Goal: Task Accomplishment & Management: Use online tool/utility

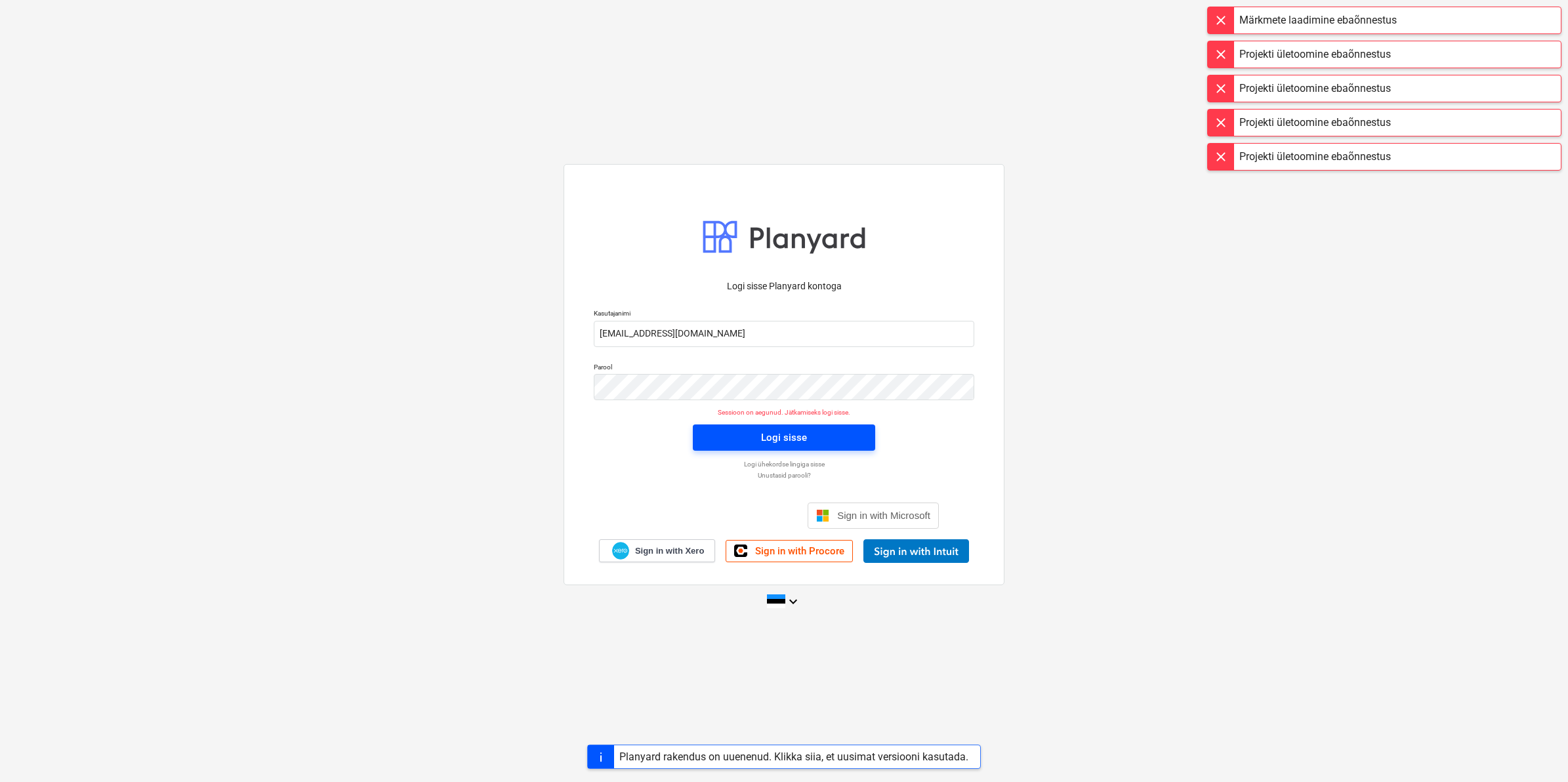
click at [762, 438] on div "Logi sisse" at bounding box center [784, 438] width 46 height 17
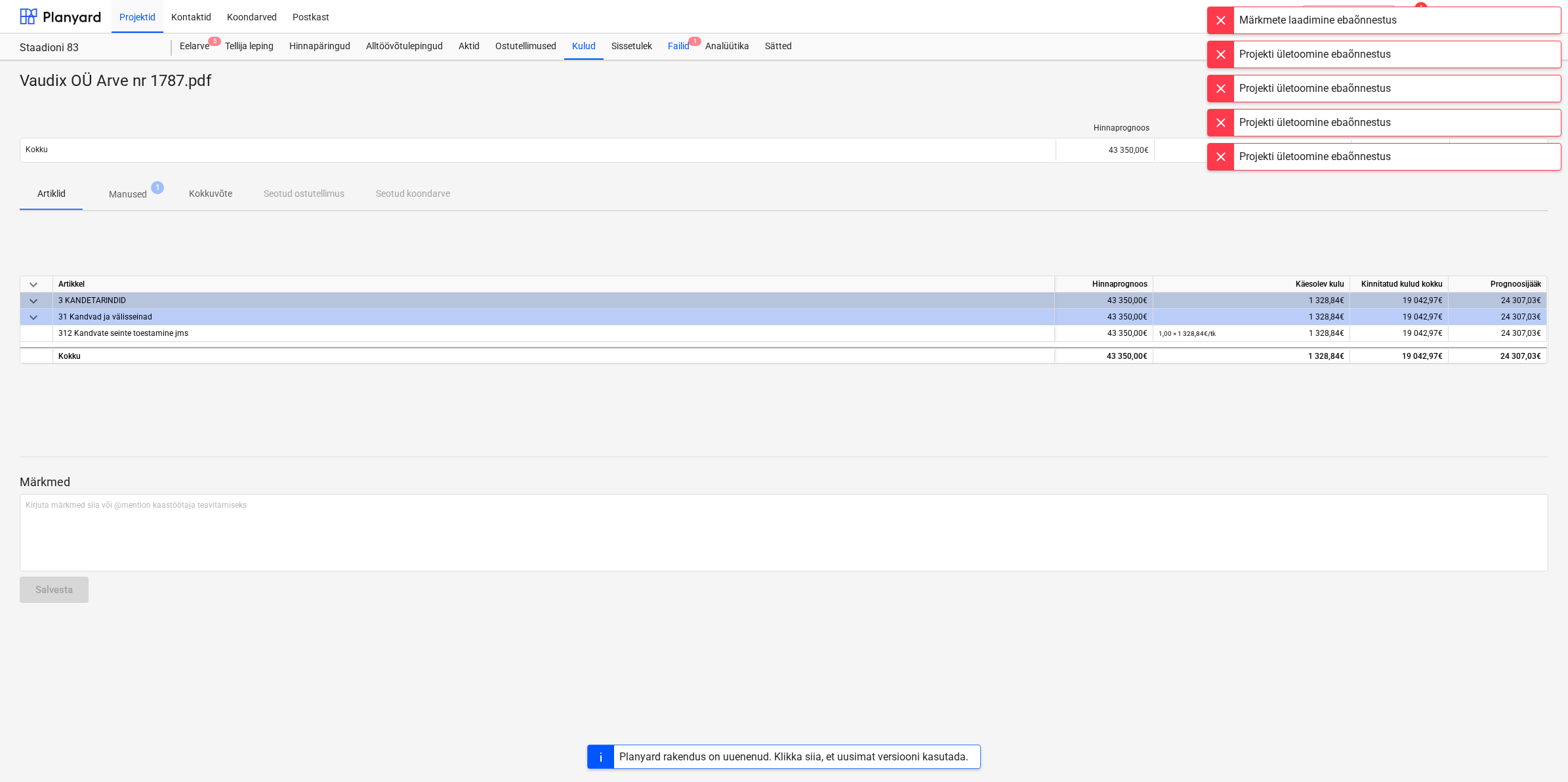
click at [680, 42] on div "Failid 1" at bounding box center [679, 46] width 38 height 27
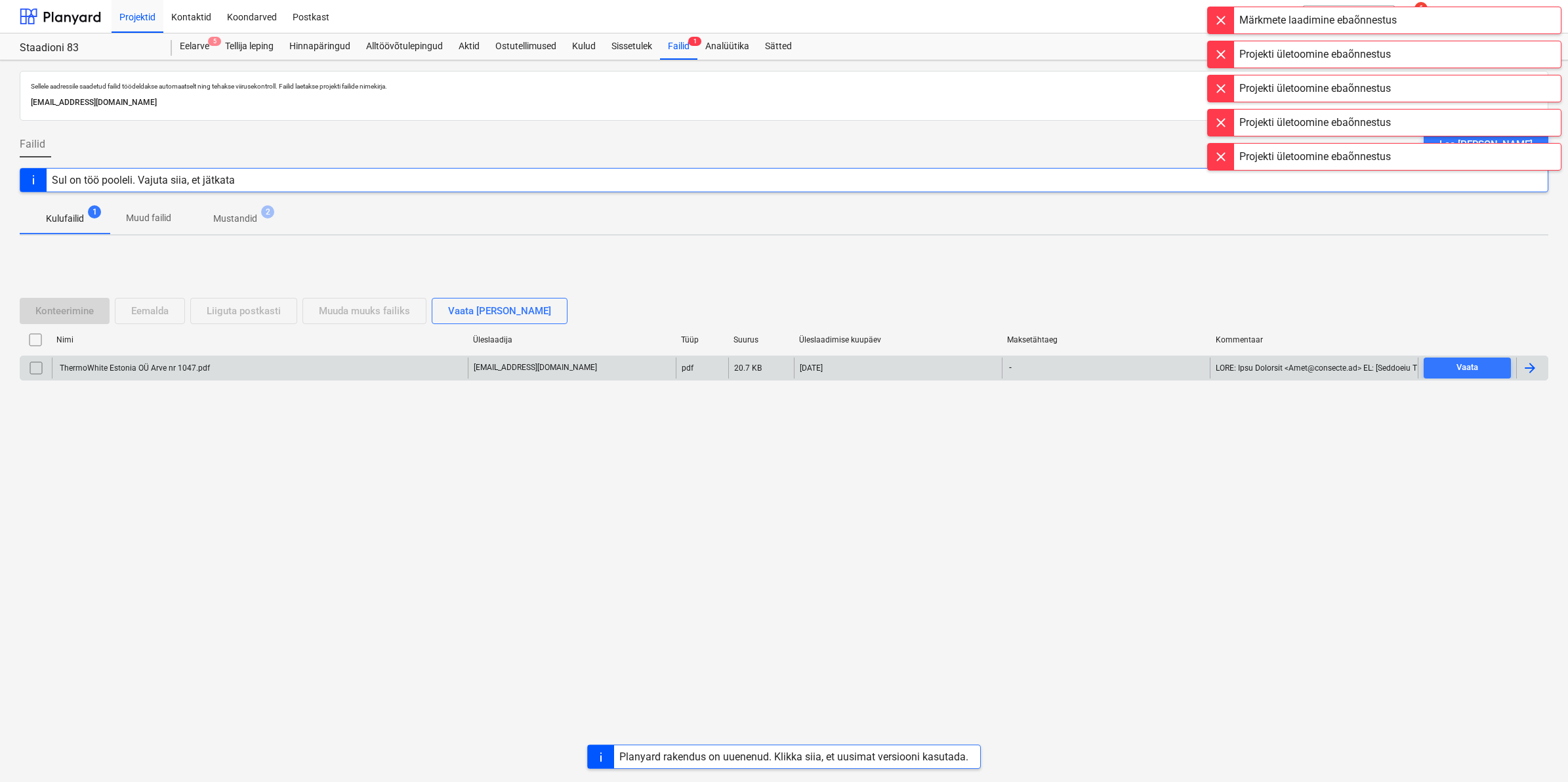
click at [130, 358] on div "ThermoWhite Estonia OÜ Arve nr 1047.pdf" at bounding box center [259, 368] width 416 height 21
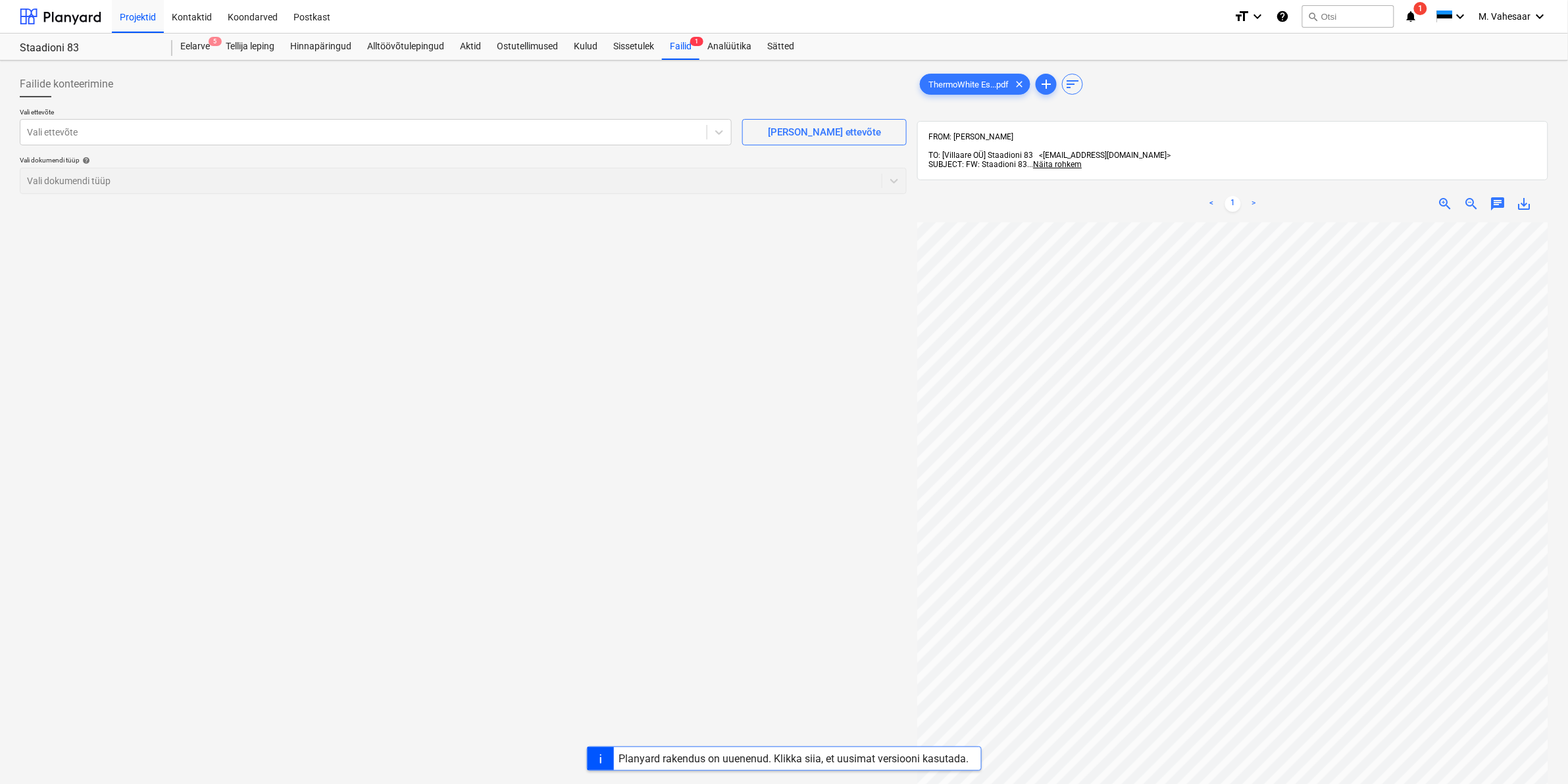
scroll to position [100, 159]
click at [109, 137] on div at bounding box center [363, 132] width 673 height 13
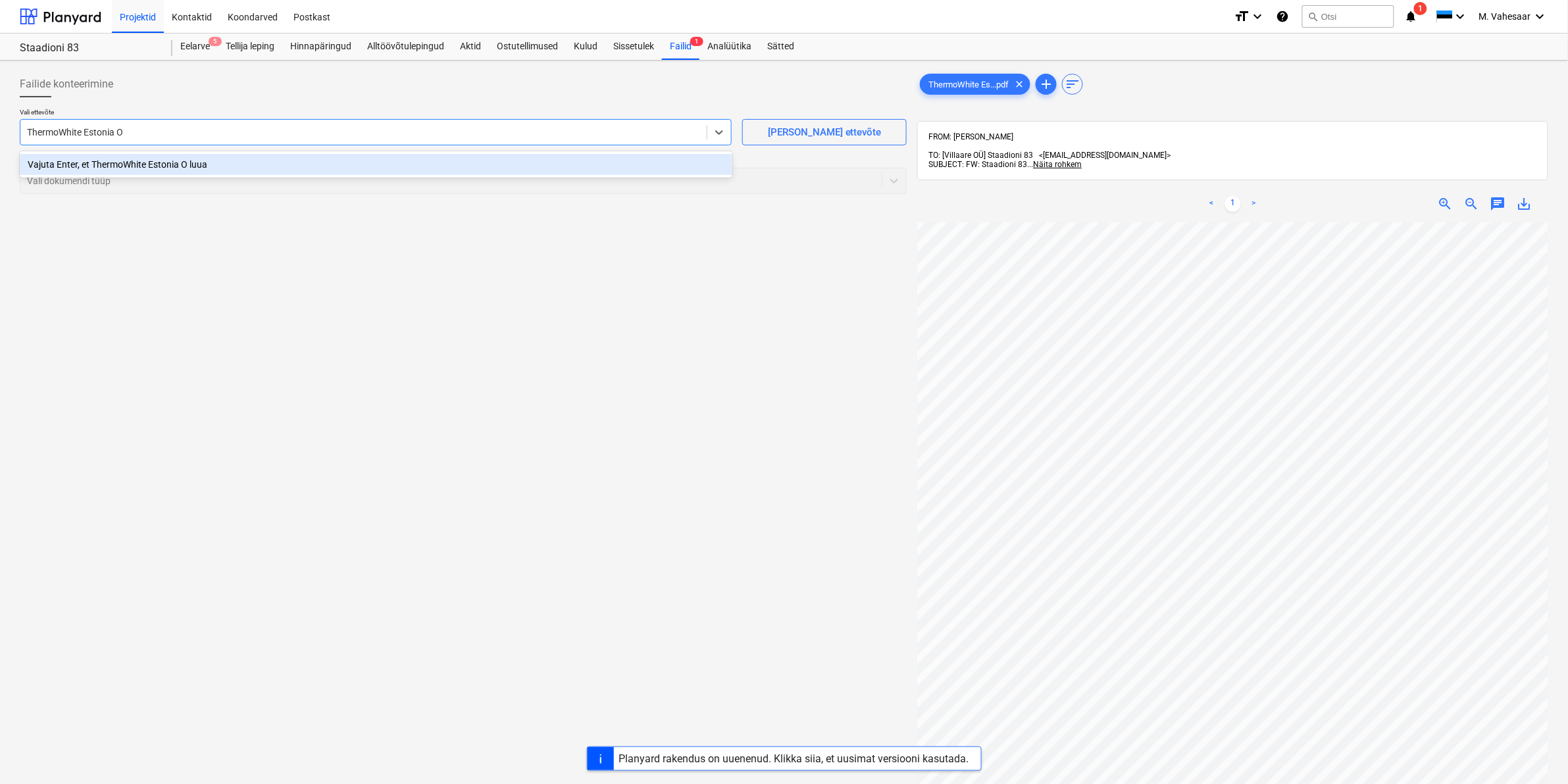
type input "ThermoWhite Estonia OÜ"
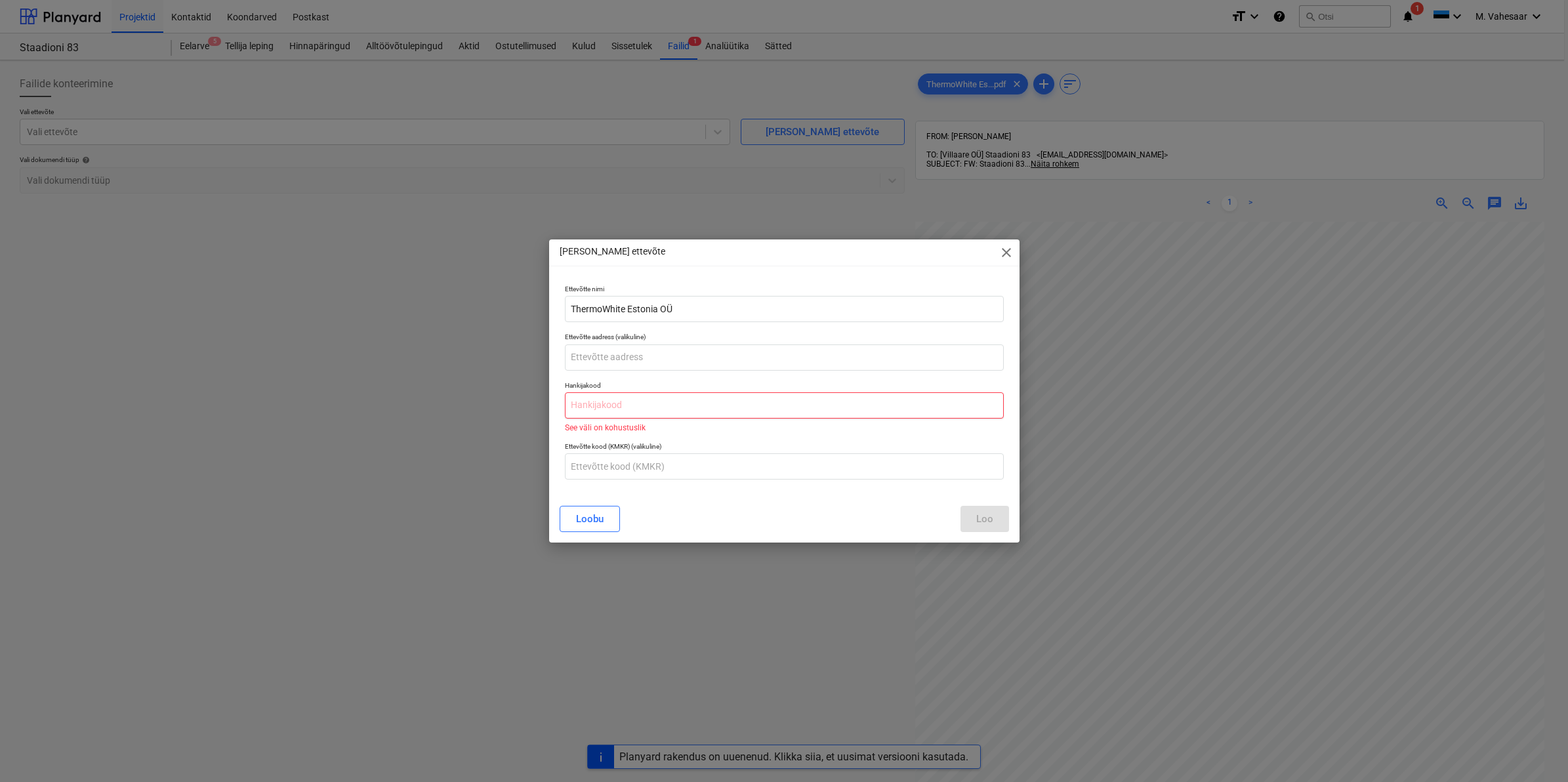
click at [660, 401] on input "text" at bounding box center [784, 406] width 439 height 27
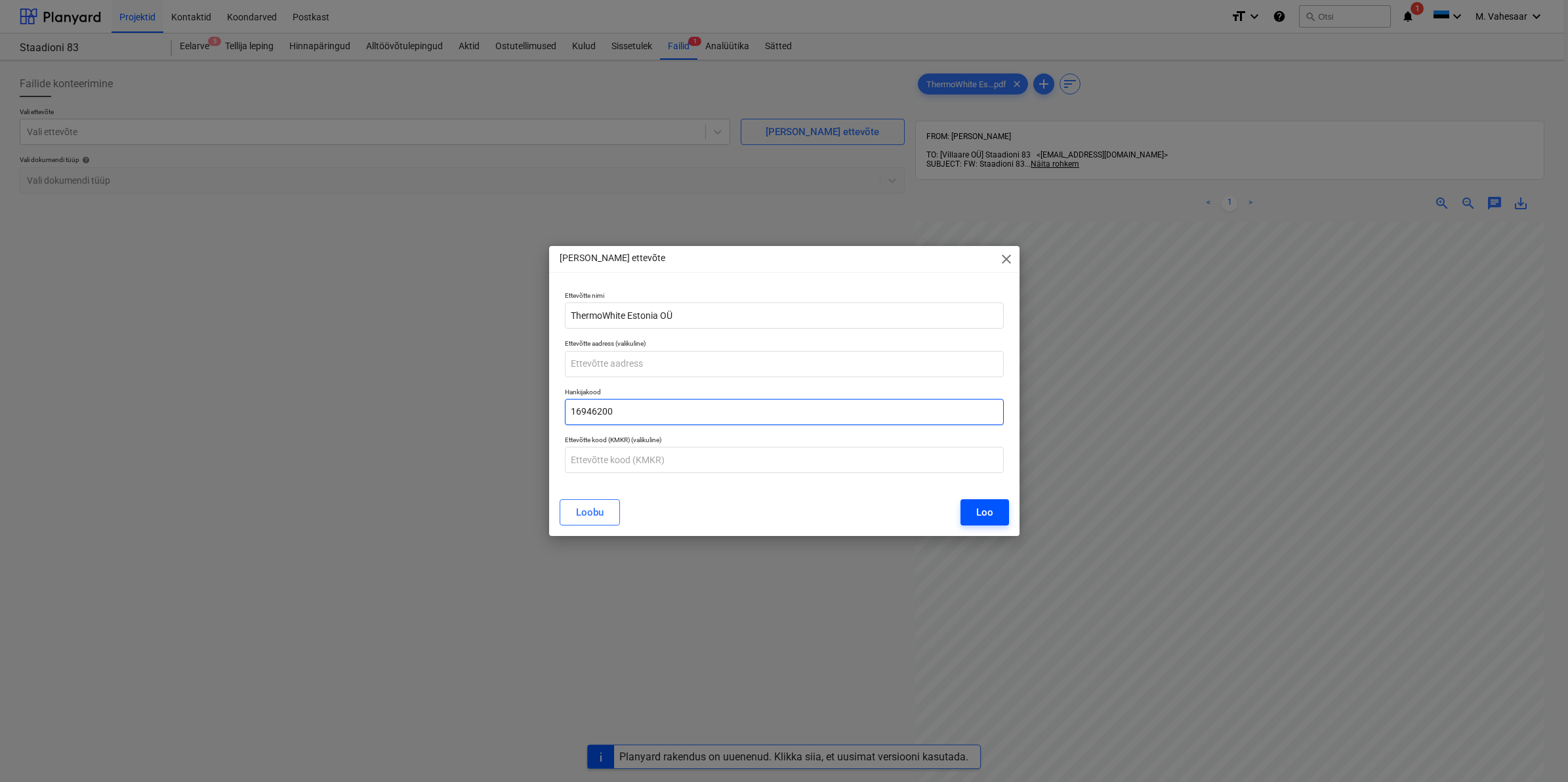
type input "16946200"
click at [979, 512] on div "Loo" at bounding box center [985, 512] width 17 height 17
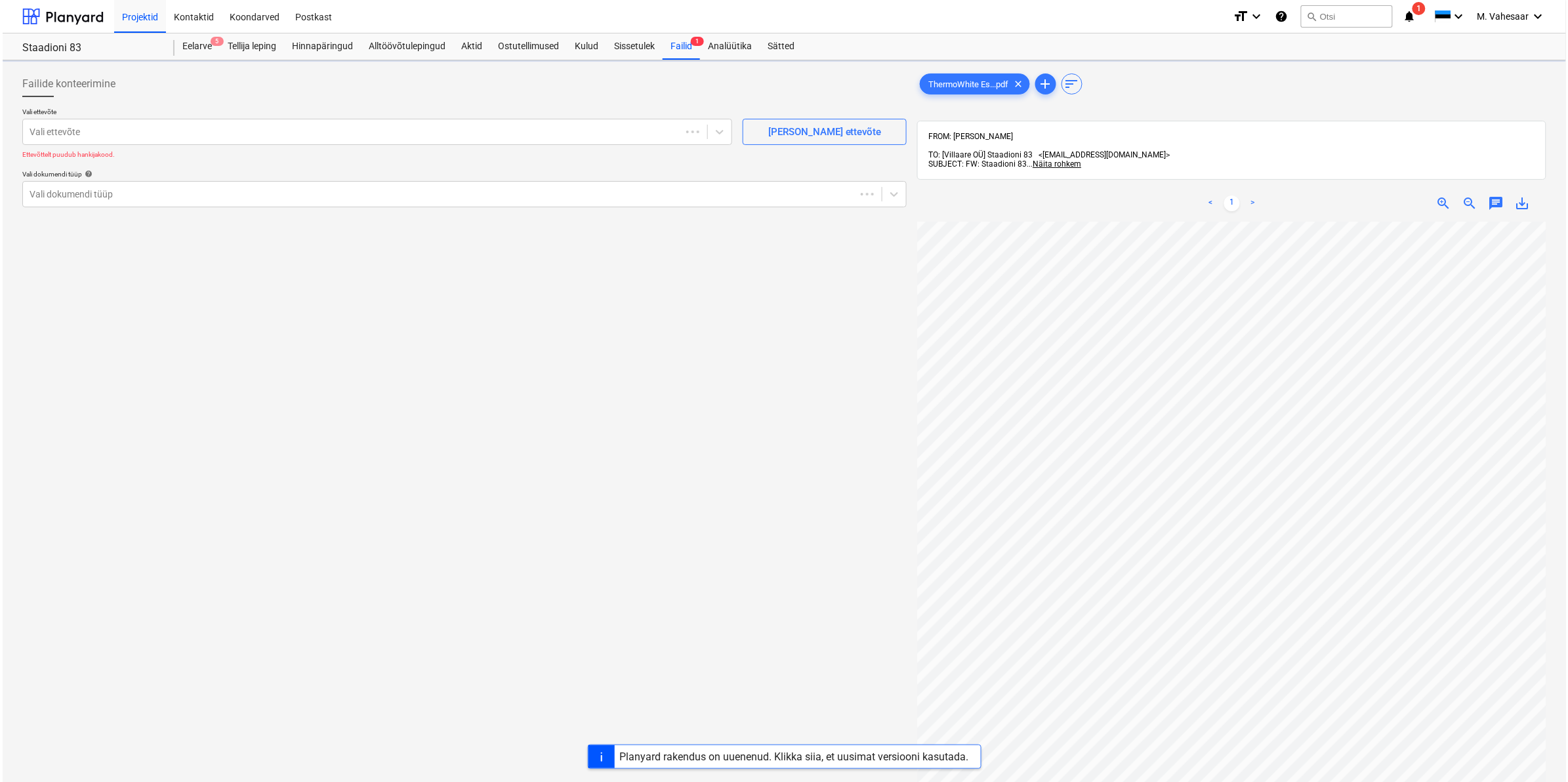
scroll to position [99, 156]
click at [167, 182] on div at bounding box center [450, 180] width 846 height 13
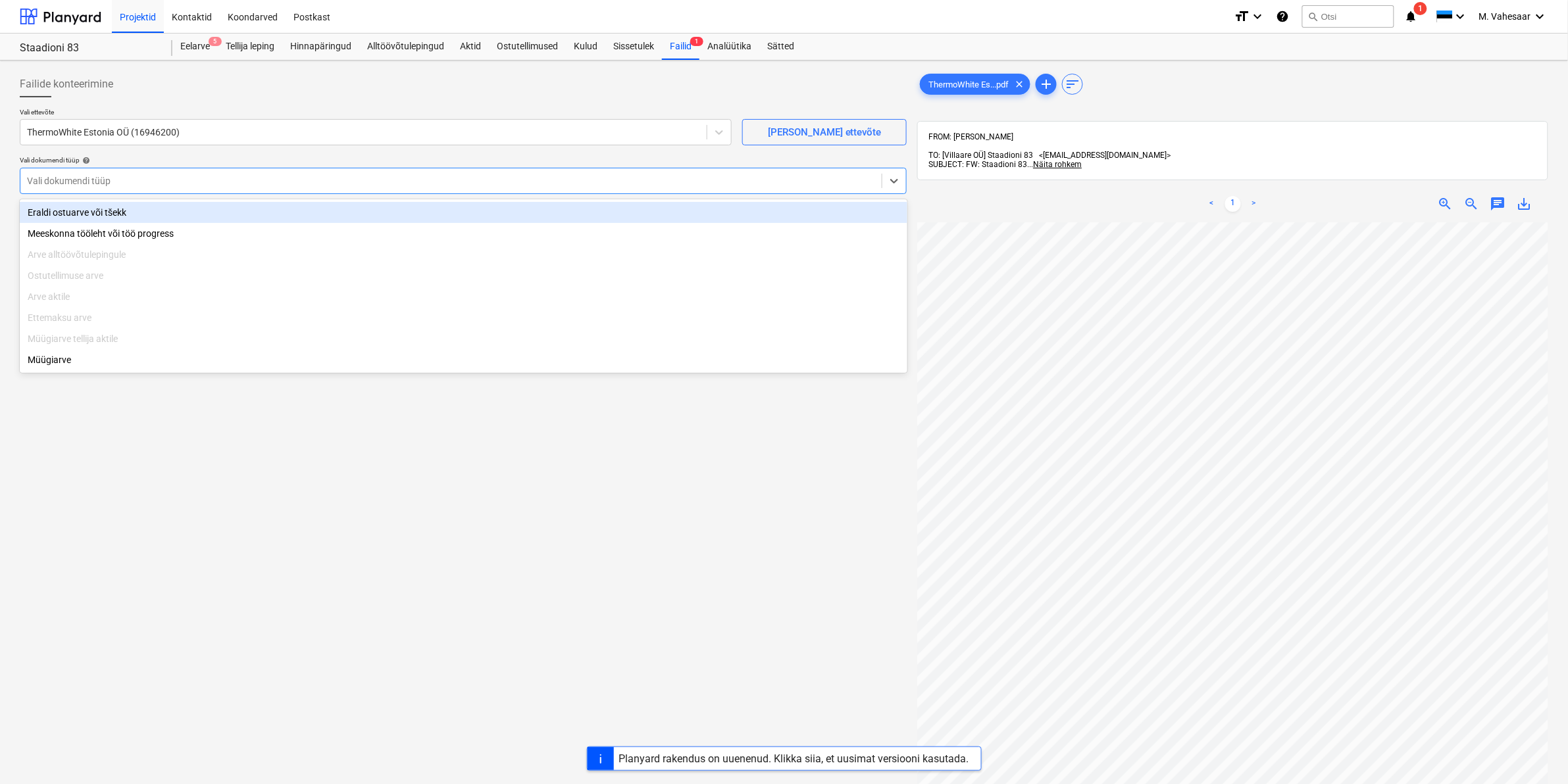
click at [107, 218] on div "Eraldi ostuarve või tšekk" at bounding box center [463, 212] width 887 height 21
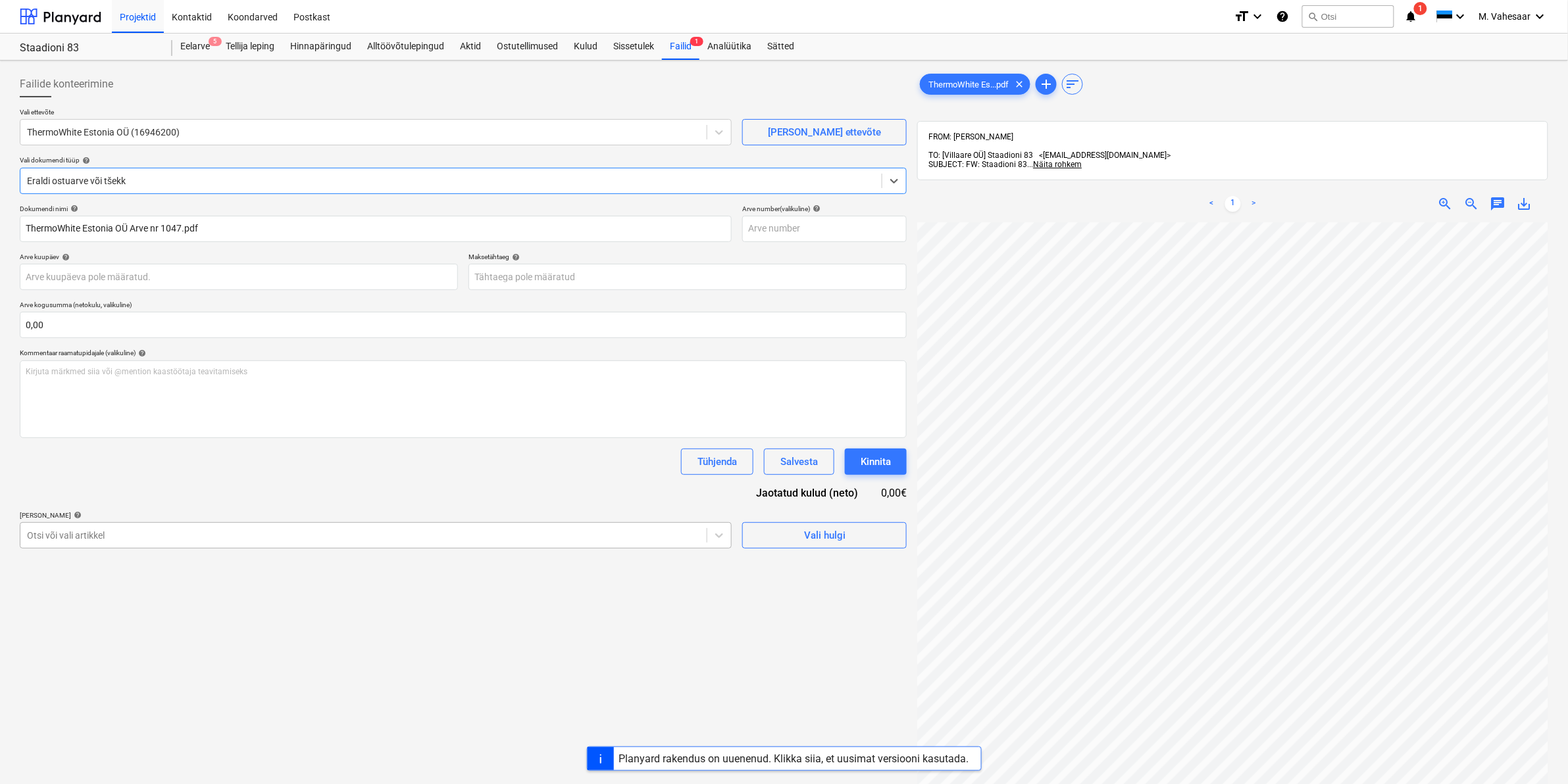
click at [325, 548] on div "Otsi või vali artikkel" at bounding box center [375, 535] width 712 height 27
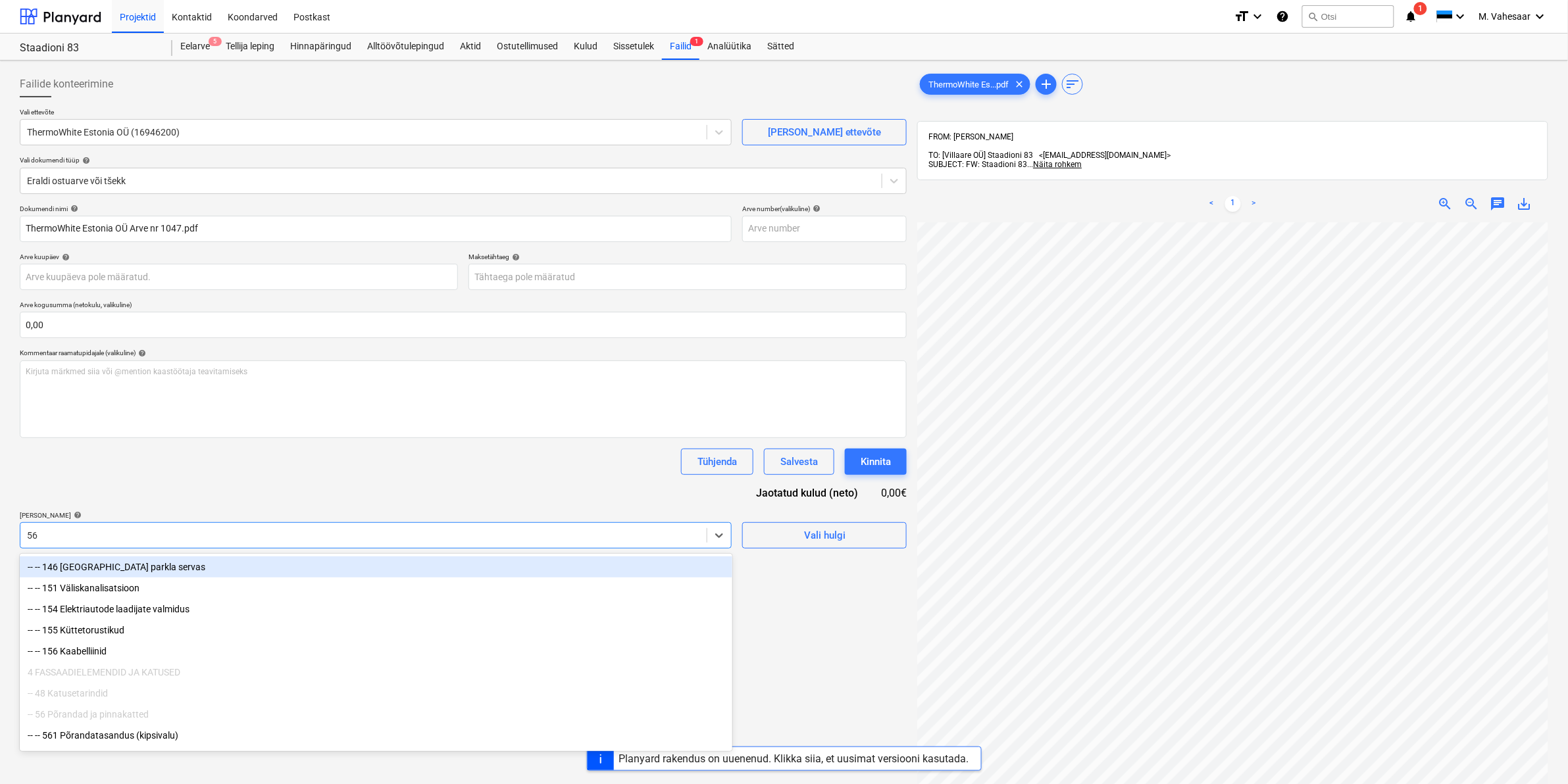
type input "563"
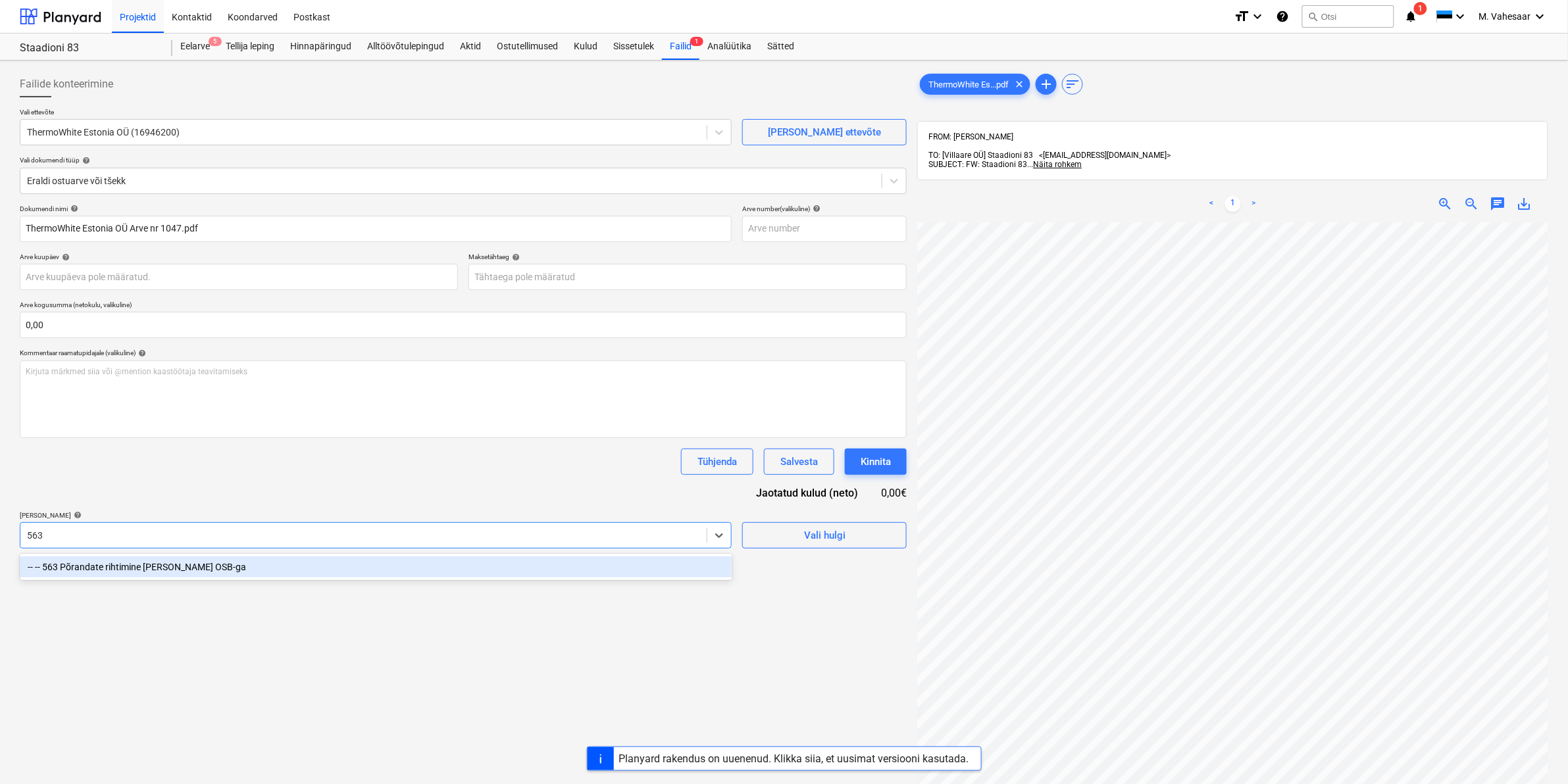
click at [216, 567] on div "-- -- 563 Põrandate rihtimine [PERSON_NAME] OSB-ga" at bounding box center [375, 567] width 713 height 21
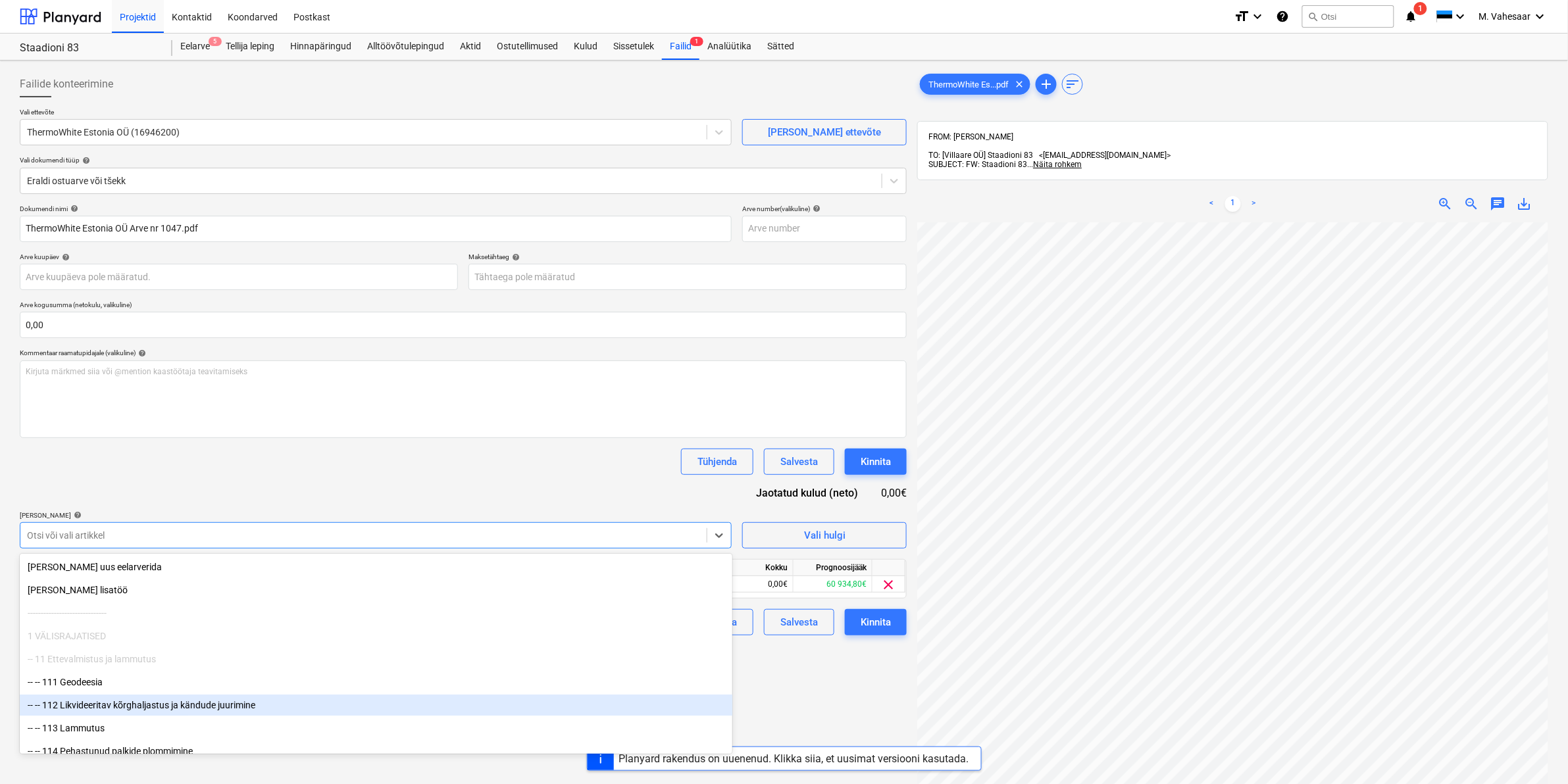
click at [850, 672] on div "Failide konteerimine Vali ettevõte ThermoWhite Estonia OÜ (16946200) [PERSON_NA…" at bounding box center [463, 520] width 897 height 909
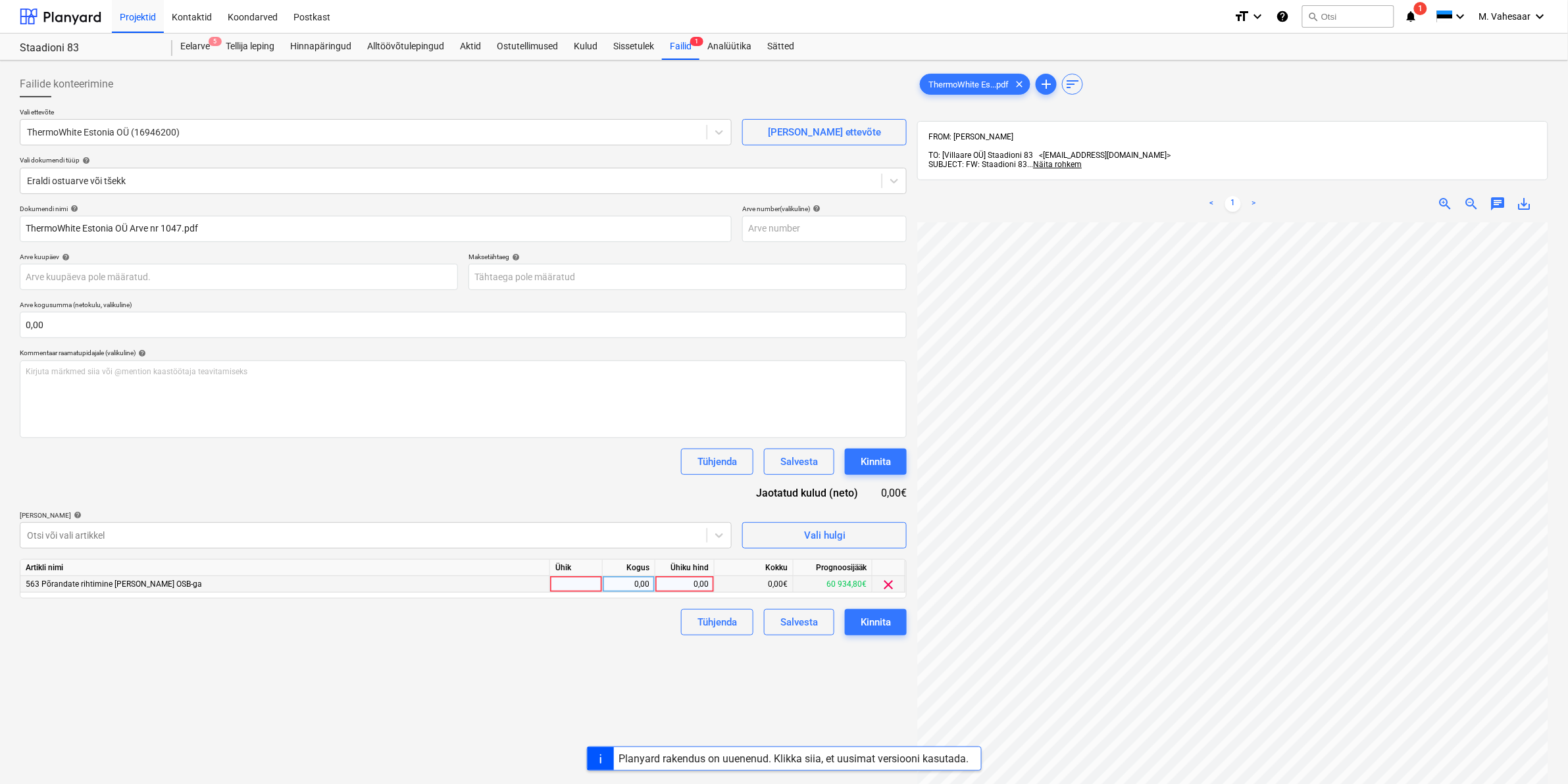
click at [676, 579] on div "0,00" at bounding box center [684, 585] width 48 height 17
type input "675"
click at [594, 673] on div "Failide konteerimine Vali ettevõte ThermoWhite Estonia OÜ (16946200) [PERSON_NA…" at bounding box center [463, 520] width 897 height 909
click at [862, 624] on div "Kinnita" at bounding box center [875, 623] width 30 height 18
